Goal: Information Seeking & Learning: Learn about a topic

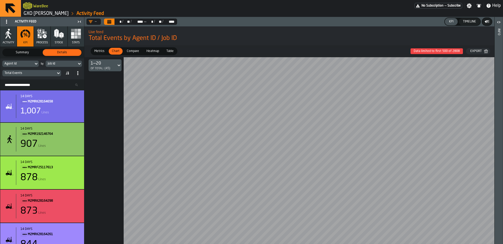
drag, startPoint x: 135, startPoint y: 51, endPoint x: 126, endPoint y: 50, distance: 8.9
click at [135, 51] on span "Compare" at bounding box center [133, 51] width 16 height 5
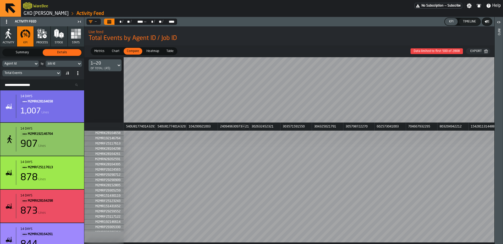
click at [155, 52] on span "Heatmap" at bounding box center [152, 51] width 17 height 5
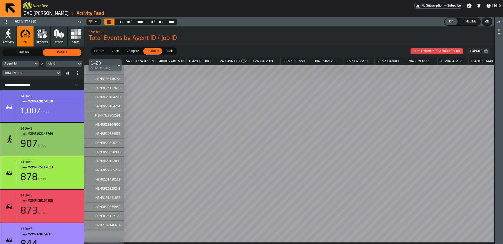
drag, startPoint x: 469, startPoint y: 23, endPoint x: 447, endPoint y: 23, distance: 22.3
click at [469, 23] on div "Timeline" at bounding box center [468, 22] width 17 height 4
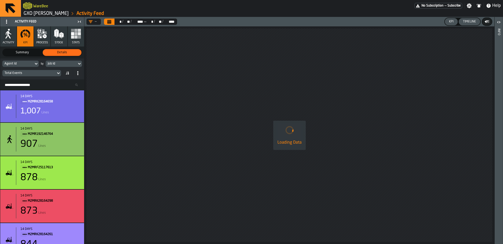
click at [452, 23] on div "KPI" at bounding box center [451, 22] width 9 height 4
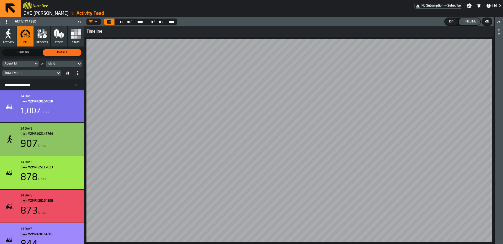
drag, startPoint x: 74, startPoint y: 35, endPoint x: 75, endPoint y: 38, distance: 2.7
click at [74, 35] on icon "button" at bounding box center [76, 34] width 10 height 10
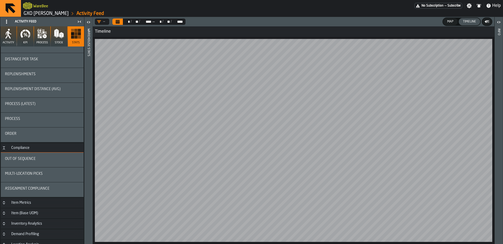
scroll to position [84, 0]
click at [45, 162] on div "Out of Sequence" at bounding box center [42, 159] width 83 height 15
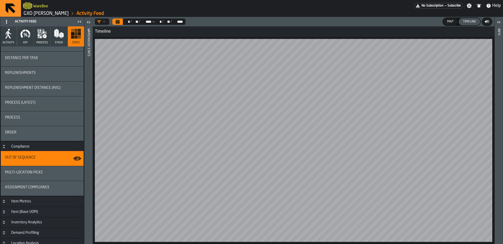
click at [440, 21] on header "— ** * / ** ** / **** **** — ** * / ** ** / **** **** Map Timeline" at bounding box center [293, 21] width 401 height 9
drag, startPoint x: 451, startPoint y: 21, endPoint x: 469, endPoint y: 23, distance: 17.4
click at [451, 21] on div "Map" at bounding box center [450, 22] width 10 height 4
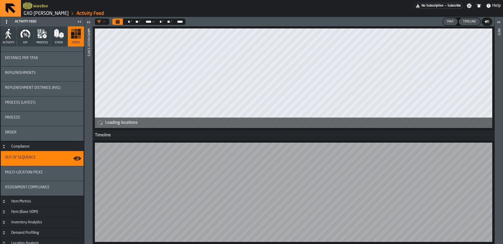
click at [469, 22] on div "Timeline" at bounding box center [468, 22] width 17 height 4
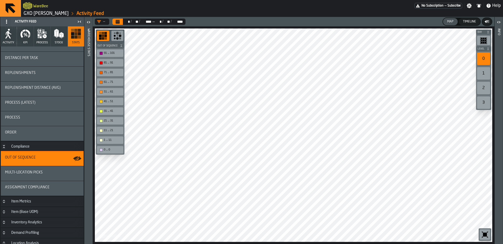
click at [116, 62] on div "81 ... 91" at bounding box center [113, 62] width 18 height 3
click at [117, 73] on div "71 ... 81" at bounding box center [113, 72] width 18 height 3
click at [115, 82] on div "61 ... 71" at bounding box center [113, 82] width 18 height 3
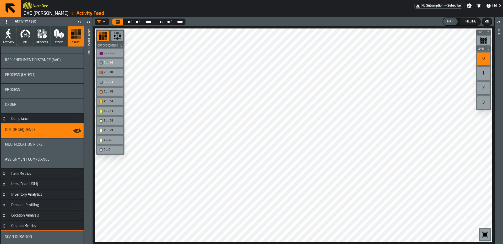
scroll to position [129, 0]
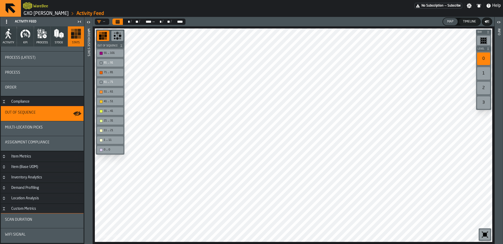
click at [489, 22] on button "button-" at bounding box center [486, 21] width 9 height 7
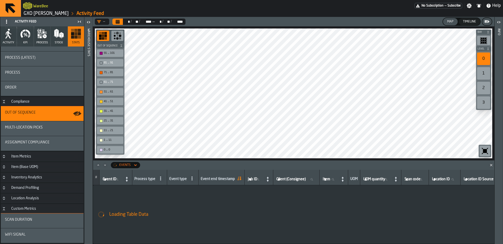
click at [124, 167] on div "Events" at bounding box center [125, 166] width 12 height 4
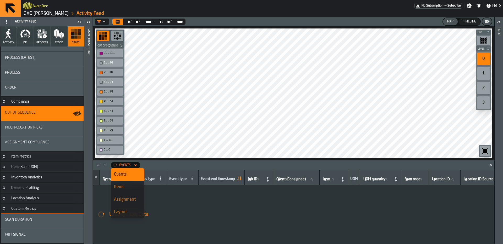
scroll to position [41, 0]
click at [131, 186] on div "Stats" at bounding box center [127, 184] width 27 height 6
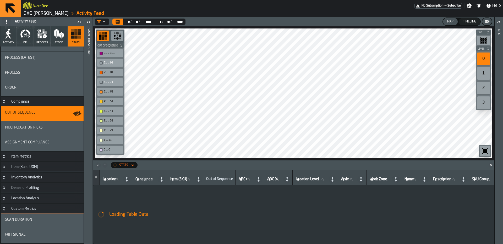
click at [79, 21] on icon "button-toggle-Close me" at bounding box center [77, 22] width 1 height 2
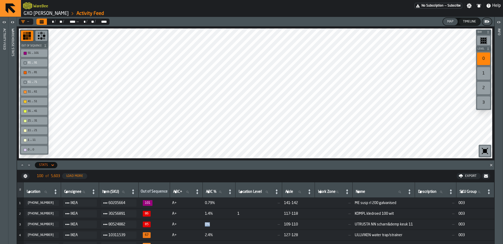
drag, startPoint x: 202, startPoint y: 226, endPoint x: 210, endPoint y: 227, distance: 7.9
click at [210, 227] on td "0%" at bounding box center [219, 225] width 33 height 11
click at [209, 227] on span "0%" at bounding box center [219, 225] width 29 height 4
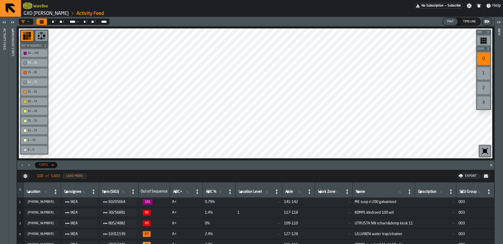
scroll to position [0, 0]
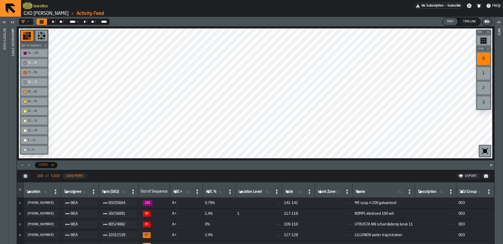
click at [42, 216] on button "[PHONE_NUMBER]" at bounding box center [42, 214] width 33 height 6
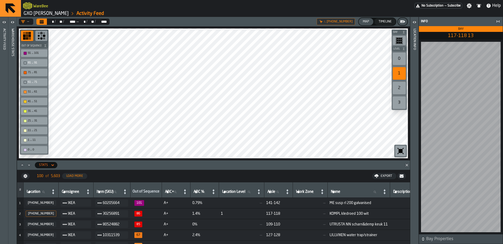
click at [307, 23] on div "— ** * / ** ** / **** **** — ** * / ** ** / **** **** L. [PHONE_NUMBER] Map Tim…" at bounding box center [213, 130] width 393 height 227
